Goal: Use online tool/utility: Use online tool/utility

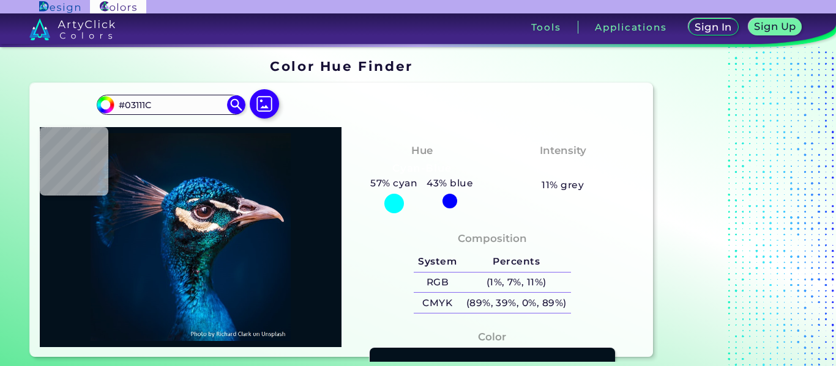
type input "#000000"
type input "#071218"
type input "#071216"
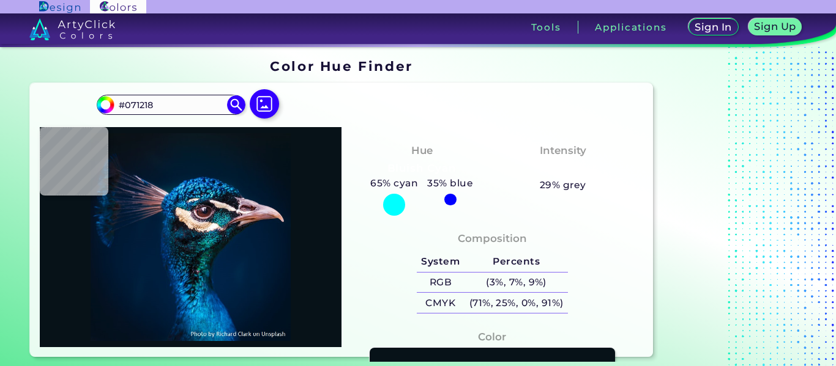
type input "#071216"
type input "#081116"
click at [189, 107] on input "#081116" at bounding box center [171, 105] width 114 height 17
type input "#000000"
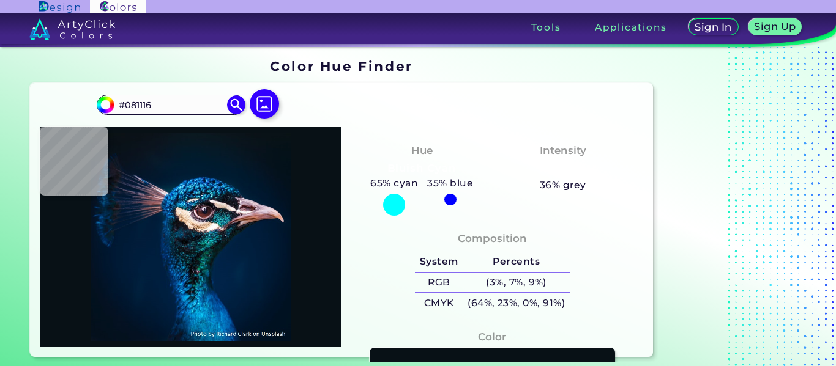
type input "#000000"
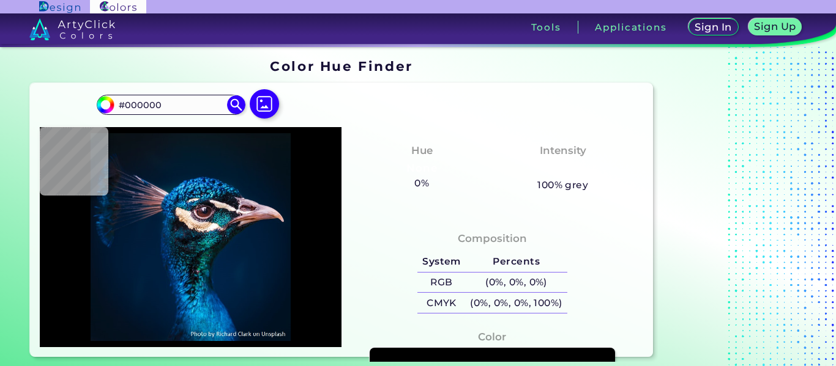
type input "#031927"
type input "#081a26"
type input "#081A26"
type input "#081923"
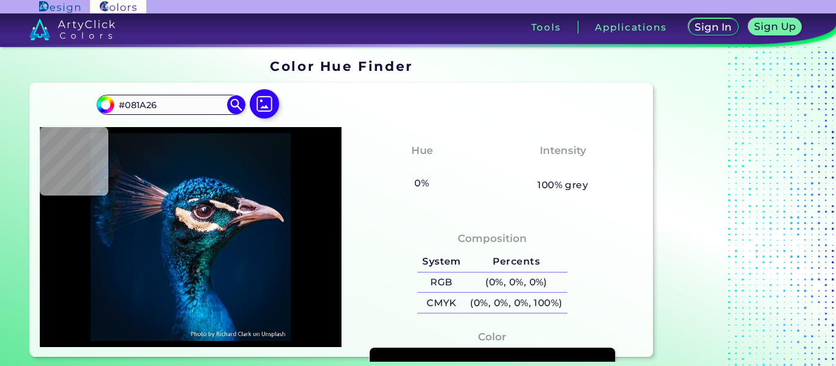
type input "#081923"
type input "#0a1823"
type input "#0A1823"
type input "#0a1821"
type input "#0A1821"
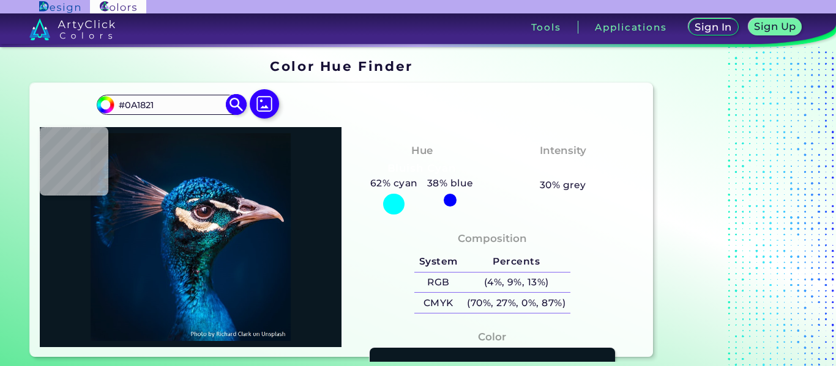
drag, startPoint x: 175, startPoint y: 100, endPoint x: 114, endPoint y: 106, distance: 60.8
click at [114, 106] on div "#0a1821 #0A1821 Acadia ◉ Acid Green ◉ Aero Blue ◉ Alabaster ◉ Albescent White ◉…" at bounding box center [171, 105] width 148 height 20
type input "#D"
type input "#000000"
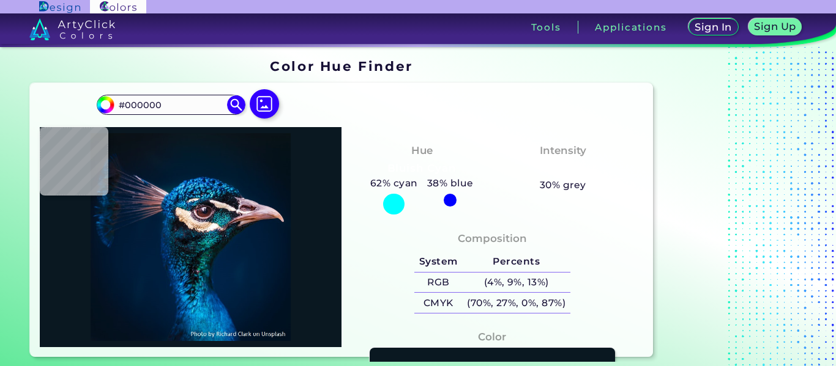
type input "#081116"
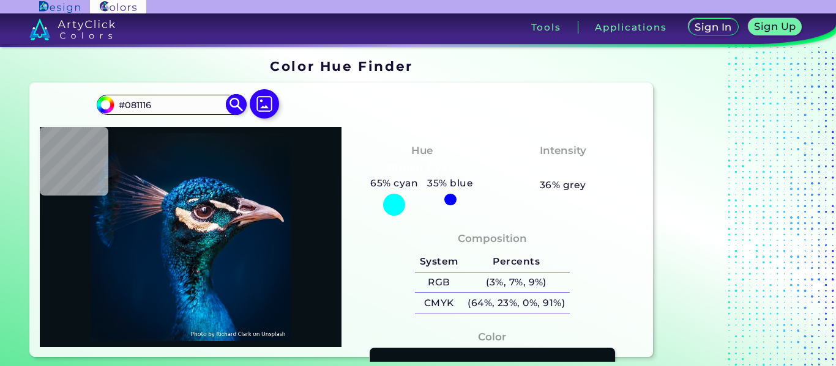
drag, startPoint x: 168, startPoint y: 105, endPoint x: 125, endPoint y: 102, distance: 42.3
click at [125, 102] on input "#081116" at bounding box center [171, 105] width 114 height 17
type input "#2"
type input "#000000"
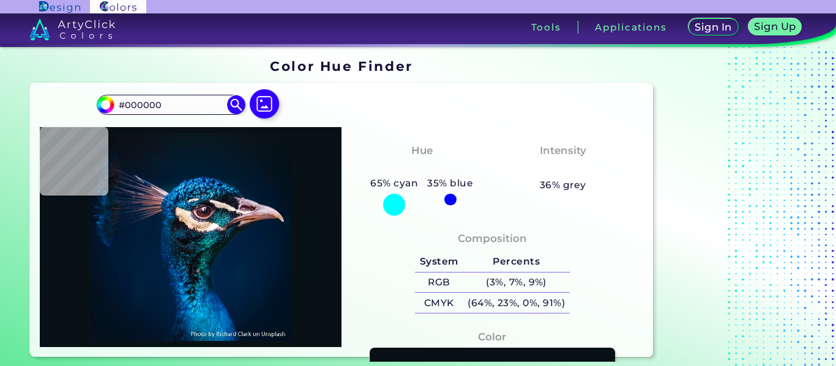
type input "#07111a"
drag, startPoint x: 161, startPoint y: 100, endPoint x: 126, endPoint y: 102, distance: 35.0
click at [126, 102] on input "#07111A" at bounding box center [171, 105] width 114 height 17
type input "#d2a5ac"
click at [237, 110] on img at bounding box center [236, 104] width 21 height 21
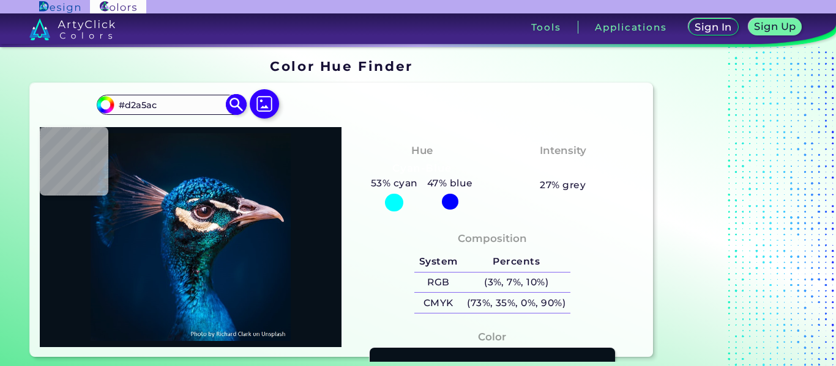
type input "#d2a5ac"
type input "#D2A5AC"
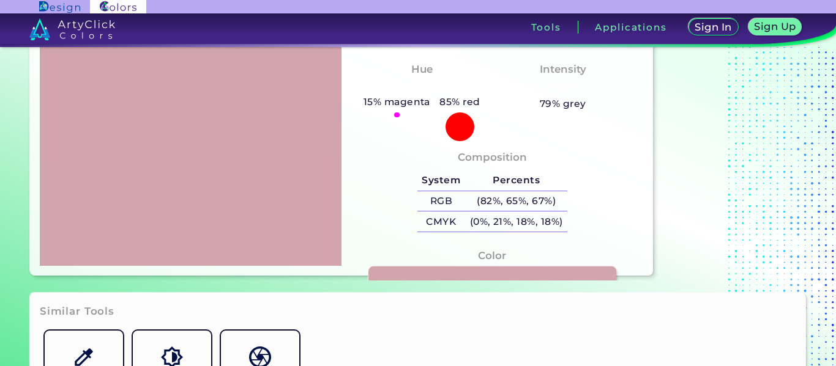
scroll to position [61, 0]
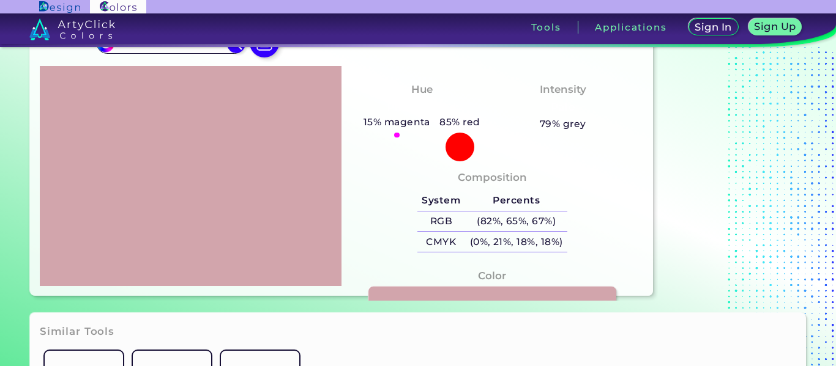
drag, startPoint x: 480, startPoint y: 291, endPoint x: 473, endPoint y: 294, distance: 7.2
click at [473, 294] on link at bounding box center [492, 296] width 248 height 18
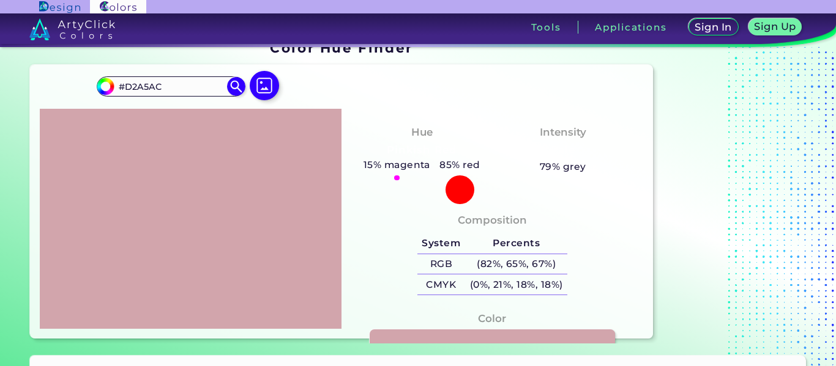
scroll to position [0, 0]
